Goal: Information Seeking & Learning: Check status

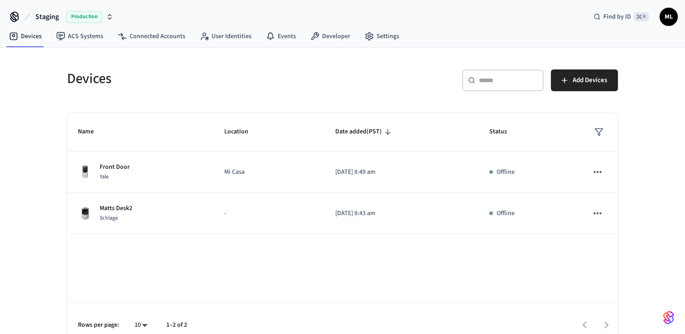
click at [87, 14] on span "Production" at bounding box center [84, 17] width 36 height 12
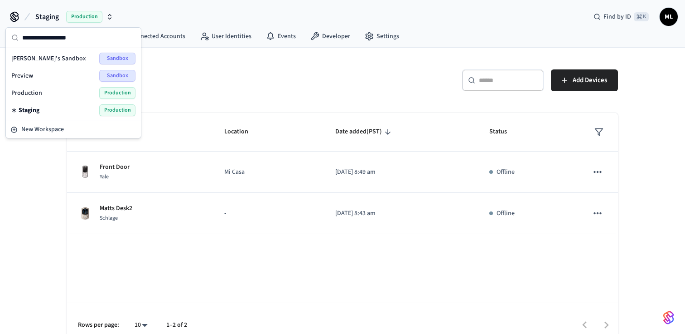
click at [53, 95] on div "Production Production" at bounding box center [73, 93] width 124 height 12
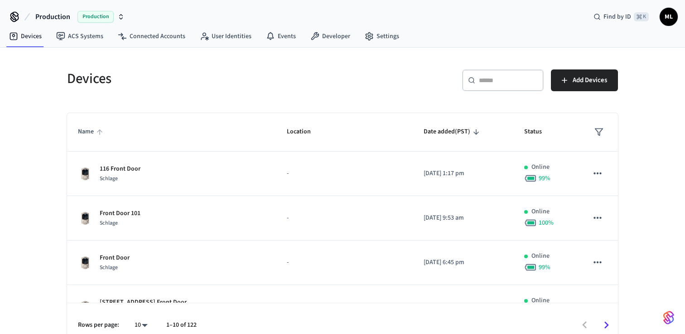
drag, startPoint x: 101, startPoint y: 133, endPoint x: 96, endPoint y: 133, distance: 5.4
click at [100, 133] on icon "sticky table" at bounding box center [100, 132] width 8 height 8
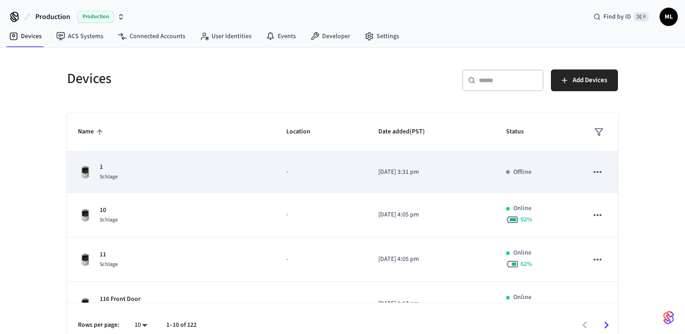
click at [414, 168] on p "[DATE] 3:31 pm" at bounding box center [431, 172] width 107 height 10
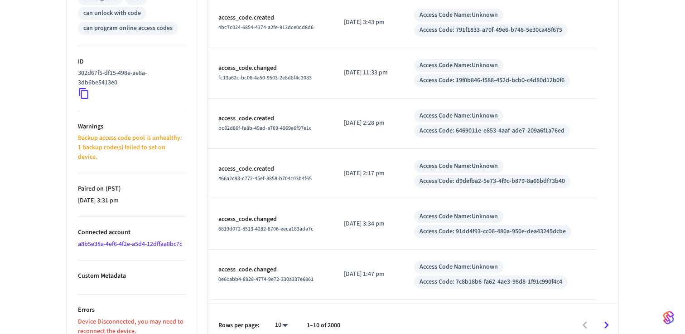
scroll to position [412, 0]
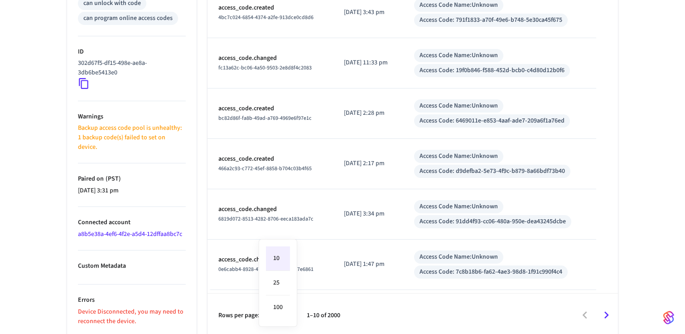
drag, startPoint x: 642, startPoint y: 249, endPoint x: 637, endPoint y: 266, distance: 17.8
click at [641, 251] on div at bounding box center [342, 167] width 685 height 334
click at [607, 314] on icon "Go to next page" at bounding box center [607, 315] width 14 height 14
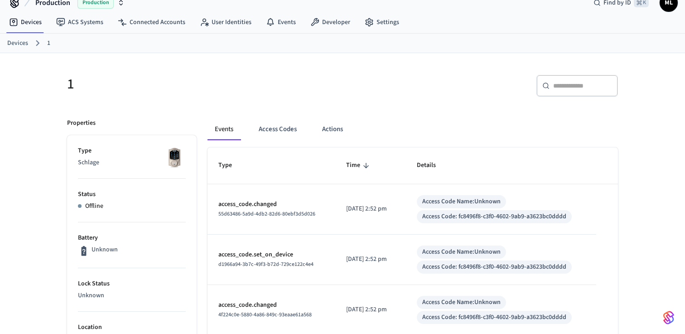
scroll to position [14, 0]
click at [274, 132] on button "Access Codes" at bounding box center [278, 130] width 53 height 22
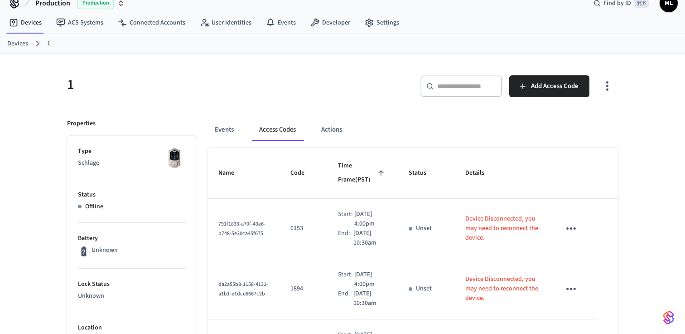
drag, startPoint x: 344, startPoint y: 164, endPoint x: 355, endPoint y: 165, distance: 10.9
click at [344, 164] on span "Time Frame (PST)" at bounding box center [362, 173] width 49 height 29
click at [361, 166] on span "Time Frame (PST)" at bounding box center [362, 173] width 49 height 29
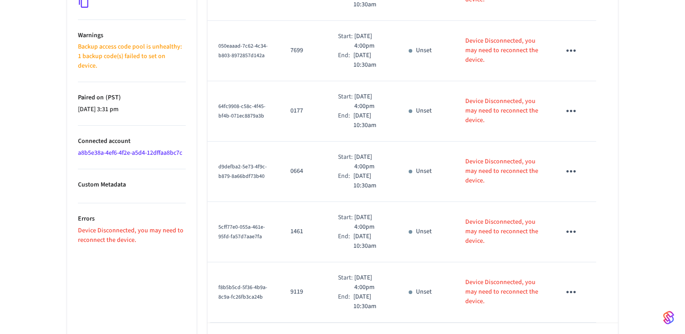
scroll to position [525, 0]
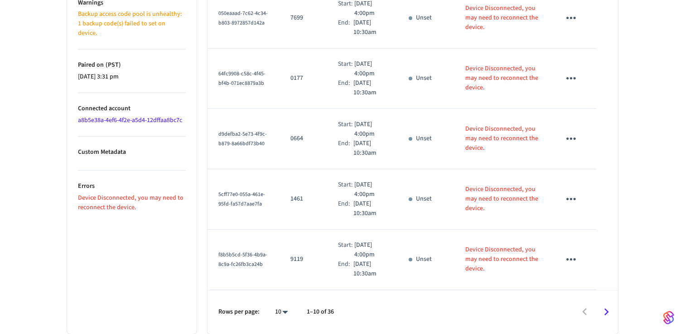
click at [284, 312] on li "All" at bounding box center [278, 307] width 24 height 24
type input "**"
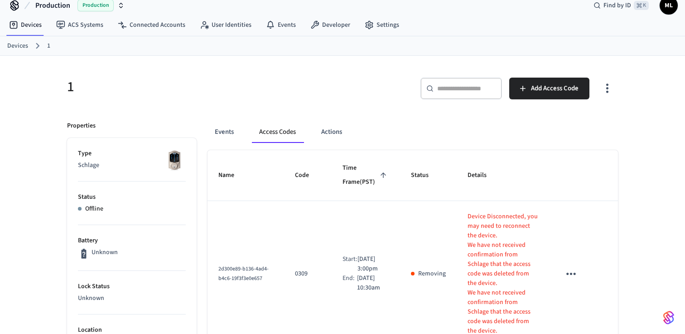
scroll to position [0, 0]
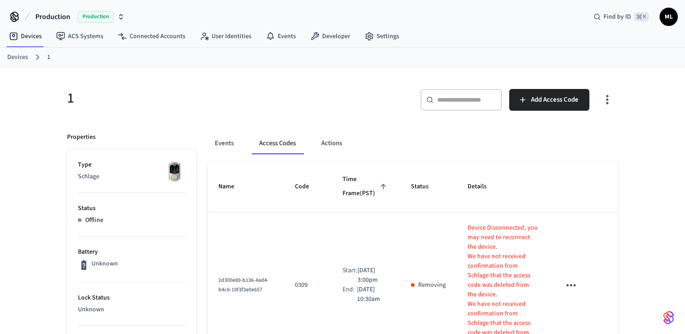
click at [362, 183] on span "Time Frame (PST)" at bounding box center [366, 186] width 47 height 29
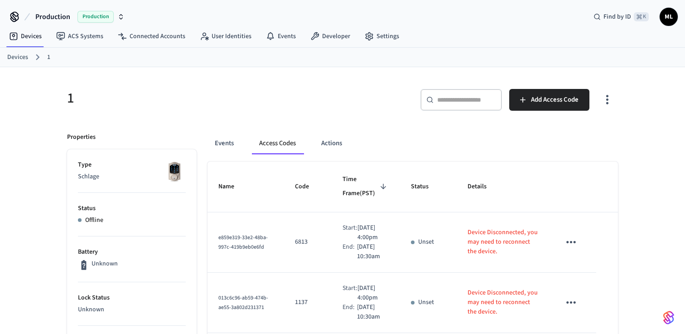
click at [362, 183] on span "Time Frame (PST)" at bounding box center [366, 186] width 47 height 29
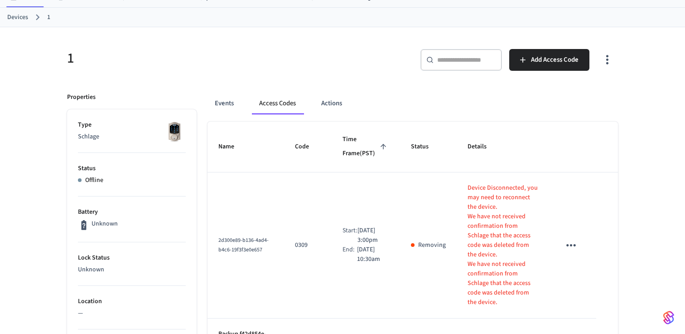
scroll to position [17, 0]
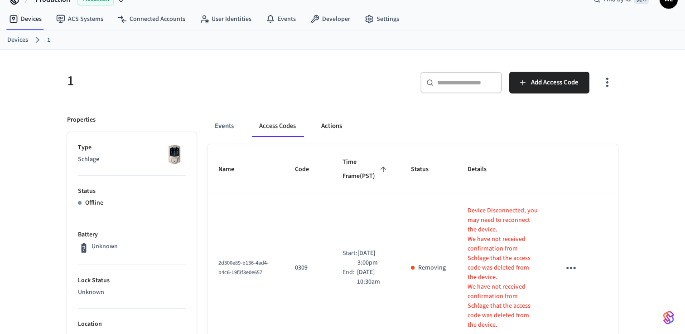
click at [339, 127] on button "Actions" at bounding box center [331, 126] width 35 height 22
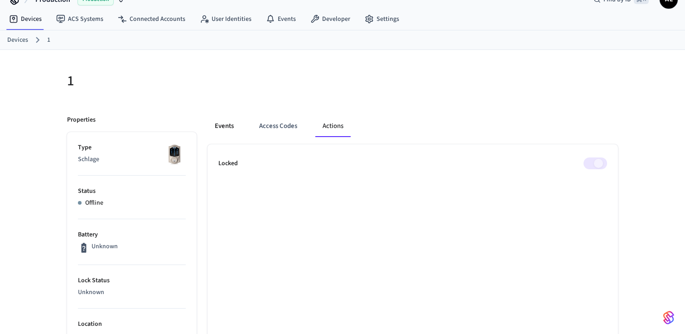
click at [221, 126] on button "Events" at bounding box center [225, 126] width 34 height 22
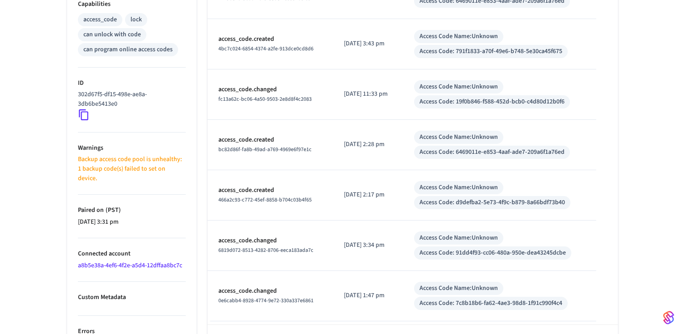
scroll to position [412, 0]
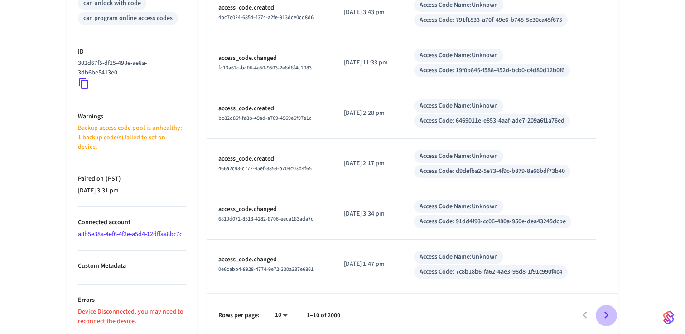
click at [605, 311] on icon "Go to next page" at bounding box center [607, 315] width 14 height 14
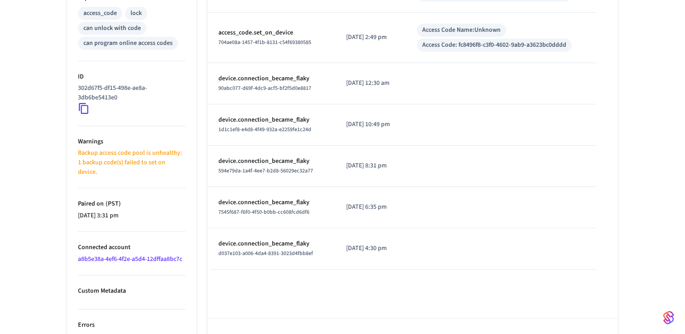
scroll to position [405, 0]
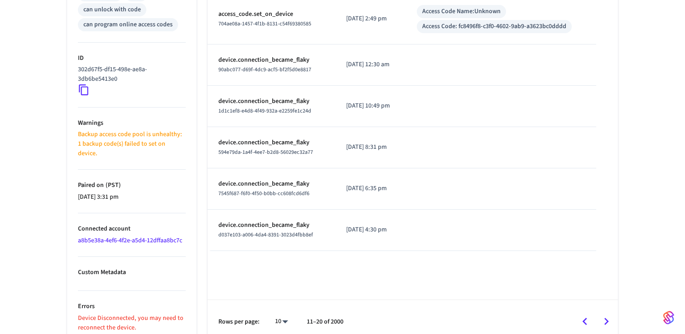
click at [603, 314] on icon "Go to next page" at bounding box center [607, 321] width 14 height 14
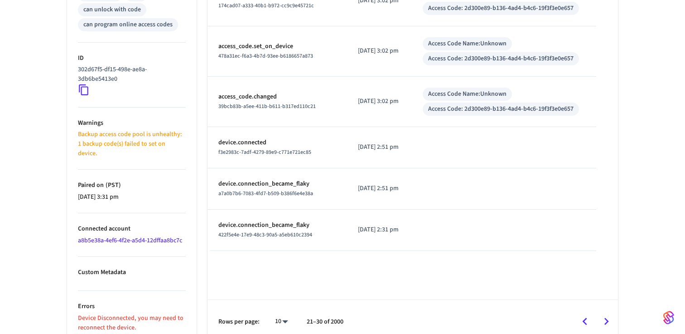
click at [582, 314] on icon "Go to previous page" at bounding box center [585, 321] width 14 height 14
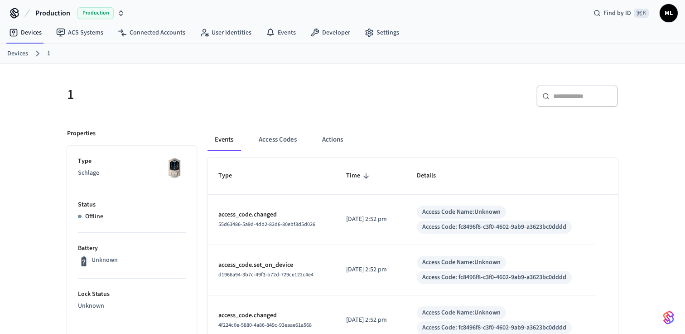
scroll to position [0, 0]
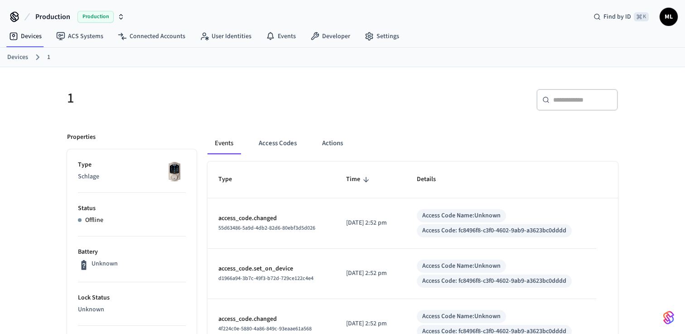
click at [22, 57] on link "Devices" at bounding box center [17, 58] width 21 height 10
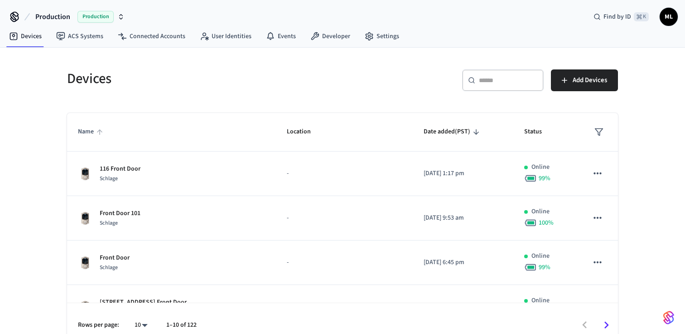
click at [92, 131] on span "Name" at bounding box center [92, 132] width 28 height 14
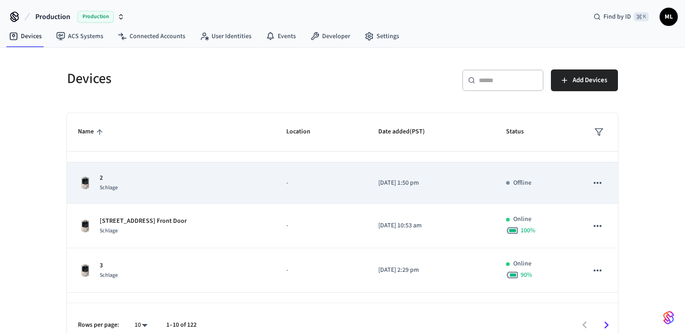
scroll to position [255, 0]
click at [105, 181] on span "Schlage" at bounding box center [109, 185] width 18 height 8
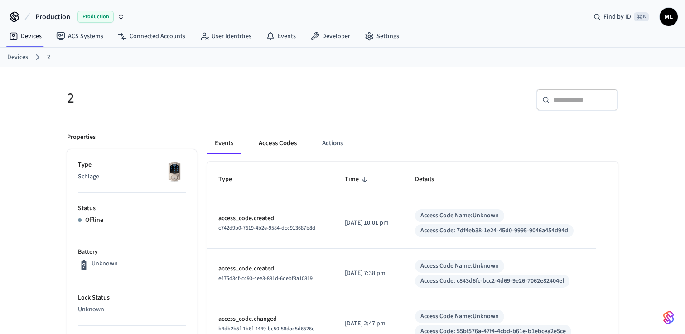
click at [286, 143] on button "Access Codes" at bounding box center [278, 143] width 53 height 22
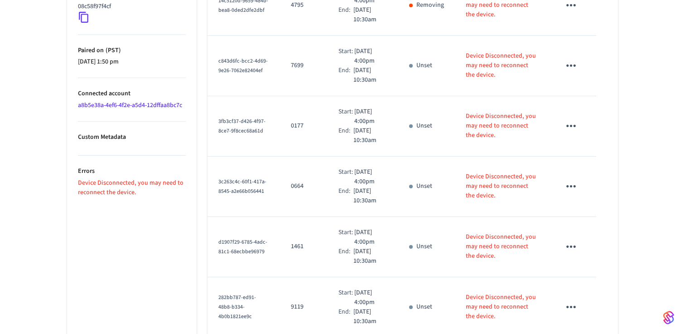
scroll to position [525, 0]
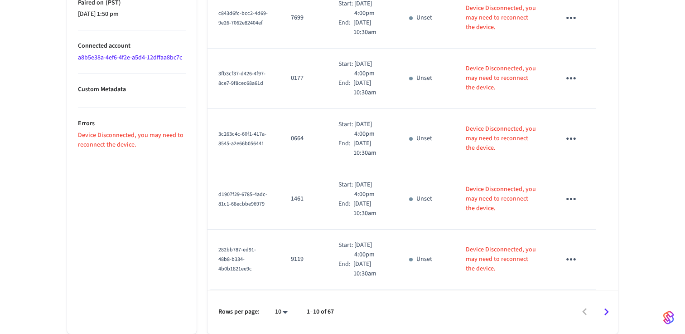
click at [279, 300] on li "All" at bounding box center [278, 307] width 24 height 24
type input "**"
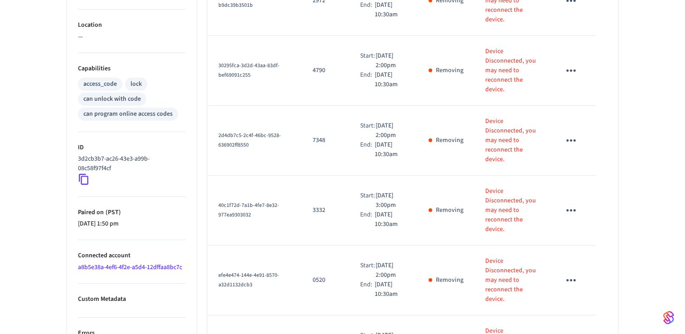
scroll to position [0, 0]
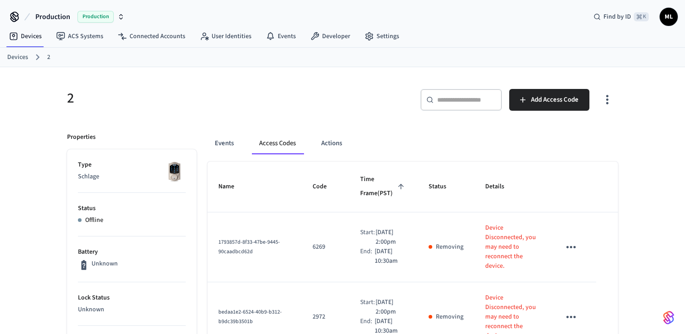
click at [102, 104] on h5 "2" at bounding box center [202, 98] width 270 height 19
click at [21, 60] on link "Devices" at bounding box center [17, 58] width 21 height 10
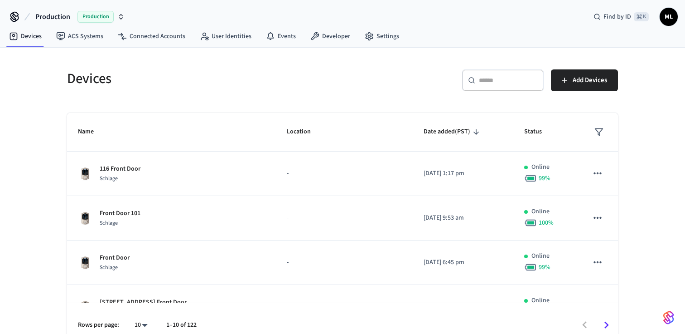
click at [149, 90] on div "Devices" at bounding box center [196, 78] width 281 height 40
